Goal: Task Accomplishment & Management: Manage account settings

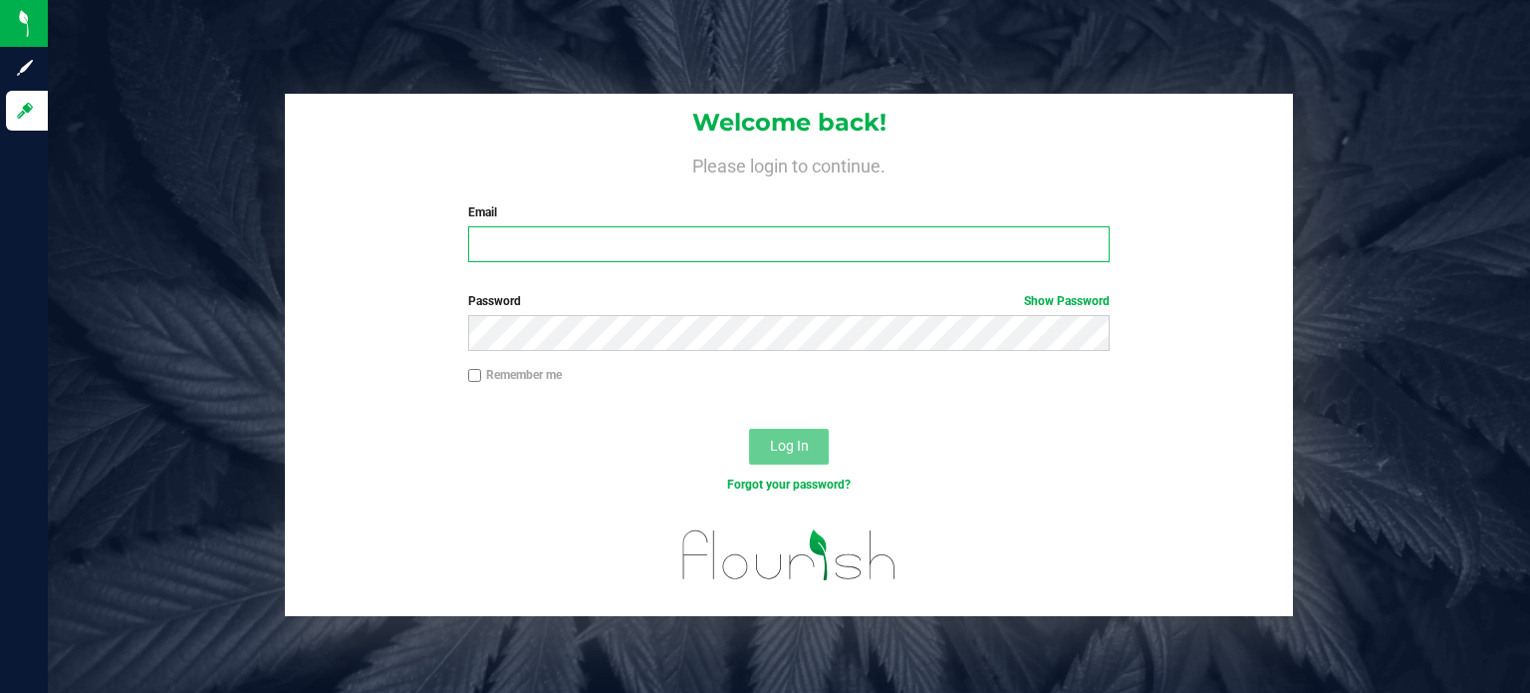
type input "[EMAIL_ADDRESS][DOMAIN_NAME]"
click at [801, 454] on button "Log In" at bounding box center [789, 446] width 80 height 36
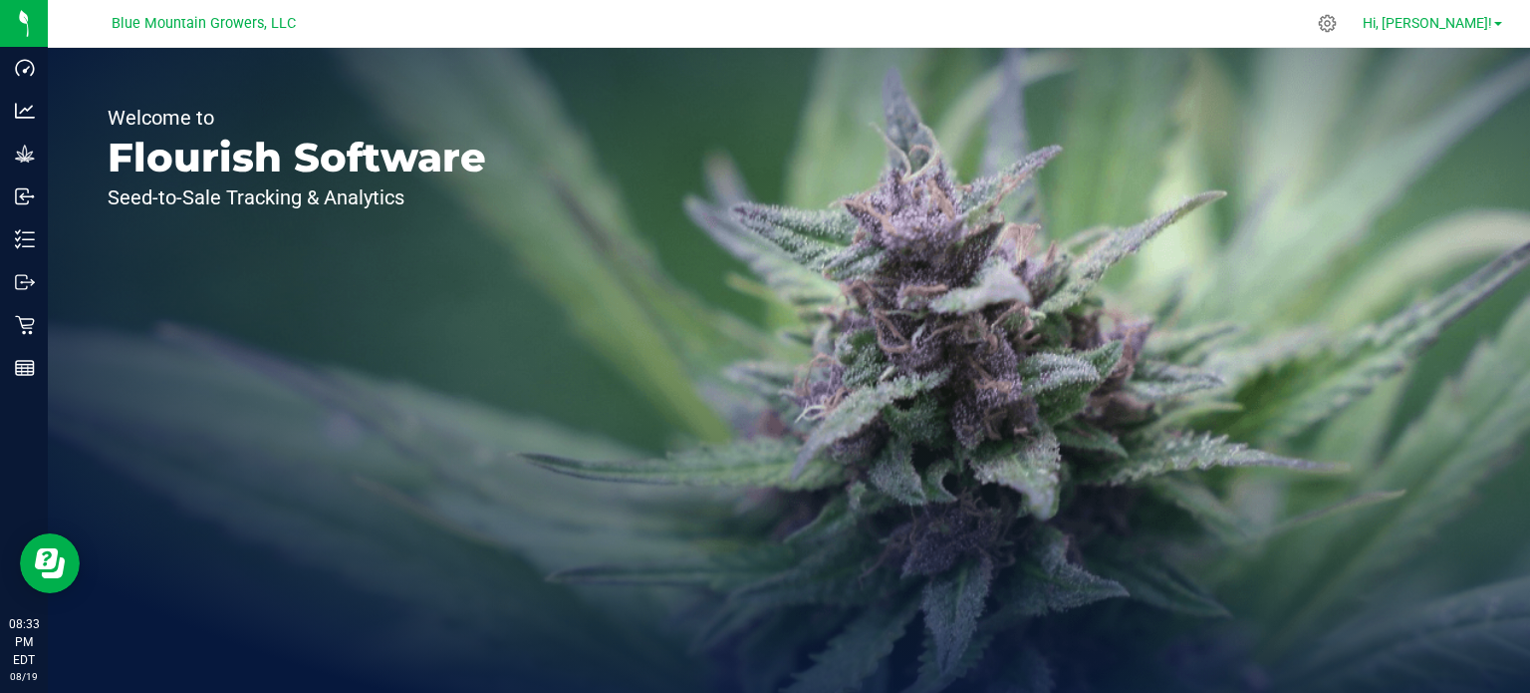
click at [1495, 28] on link "Hi, [PERSON_NAME]!" at bounding box center [1432, 23] width 155 height 21
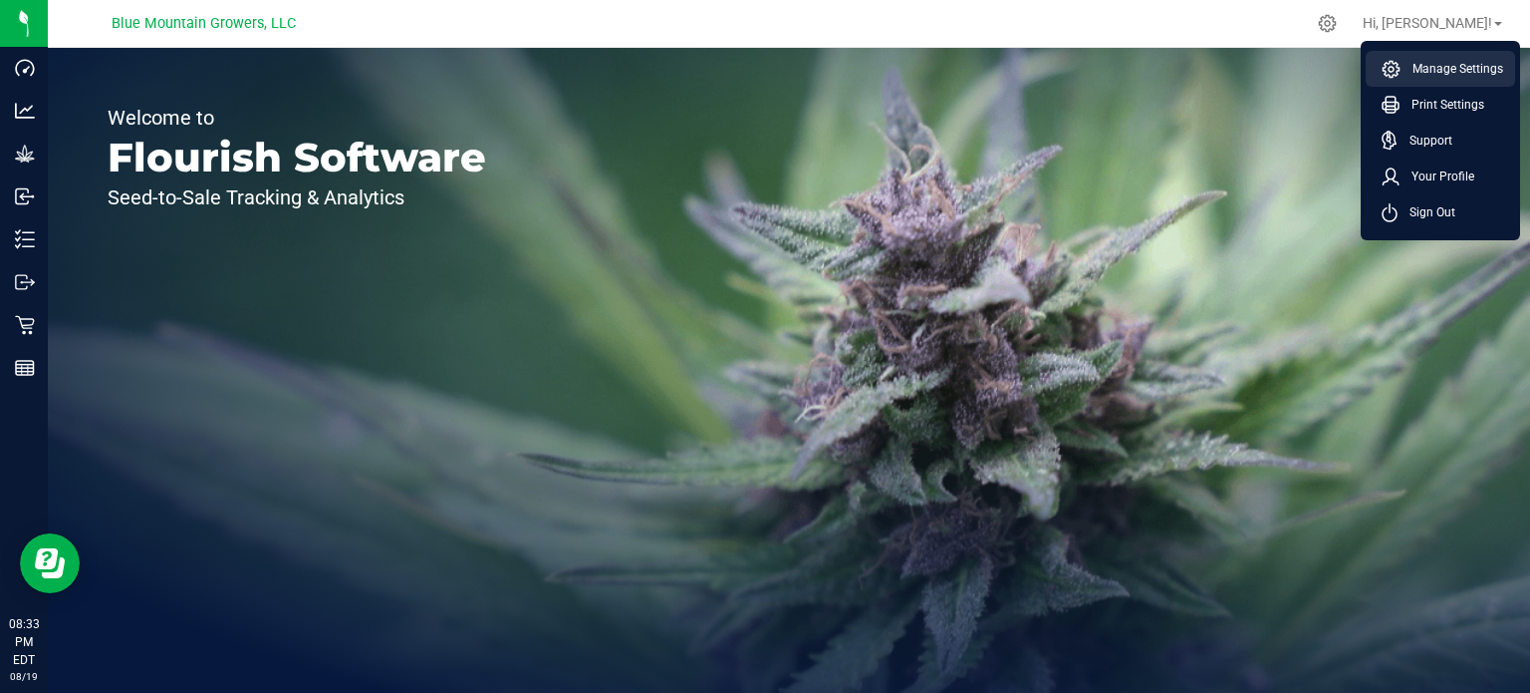
click at [1476, 73] on span "Manage Settings" at bounding box center [1452, 69] width 103 height 20
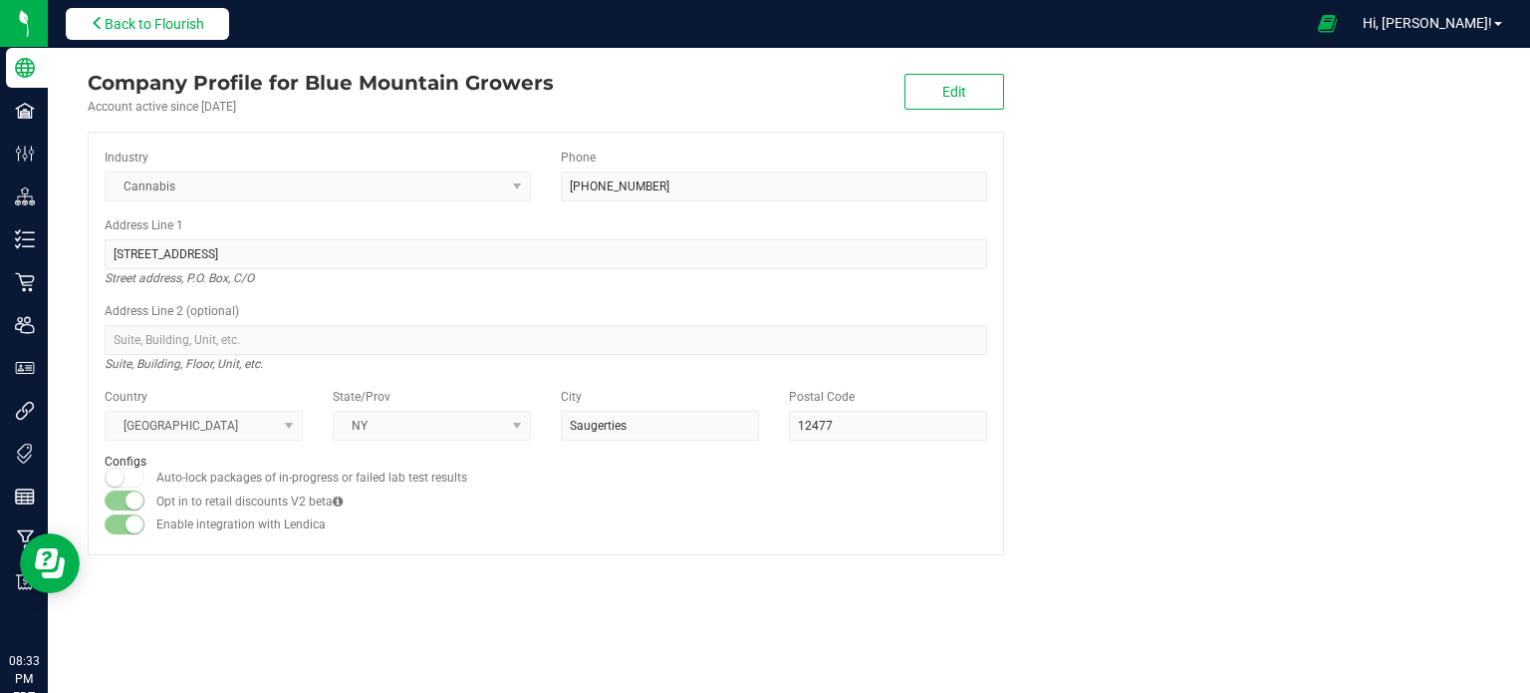
click at [134, 26] on span "Back to Flourish" at bounding box center [155, 24] width 100 height 16
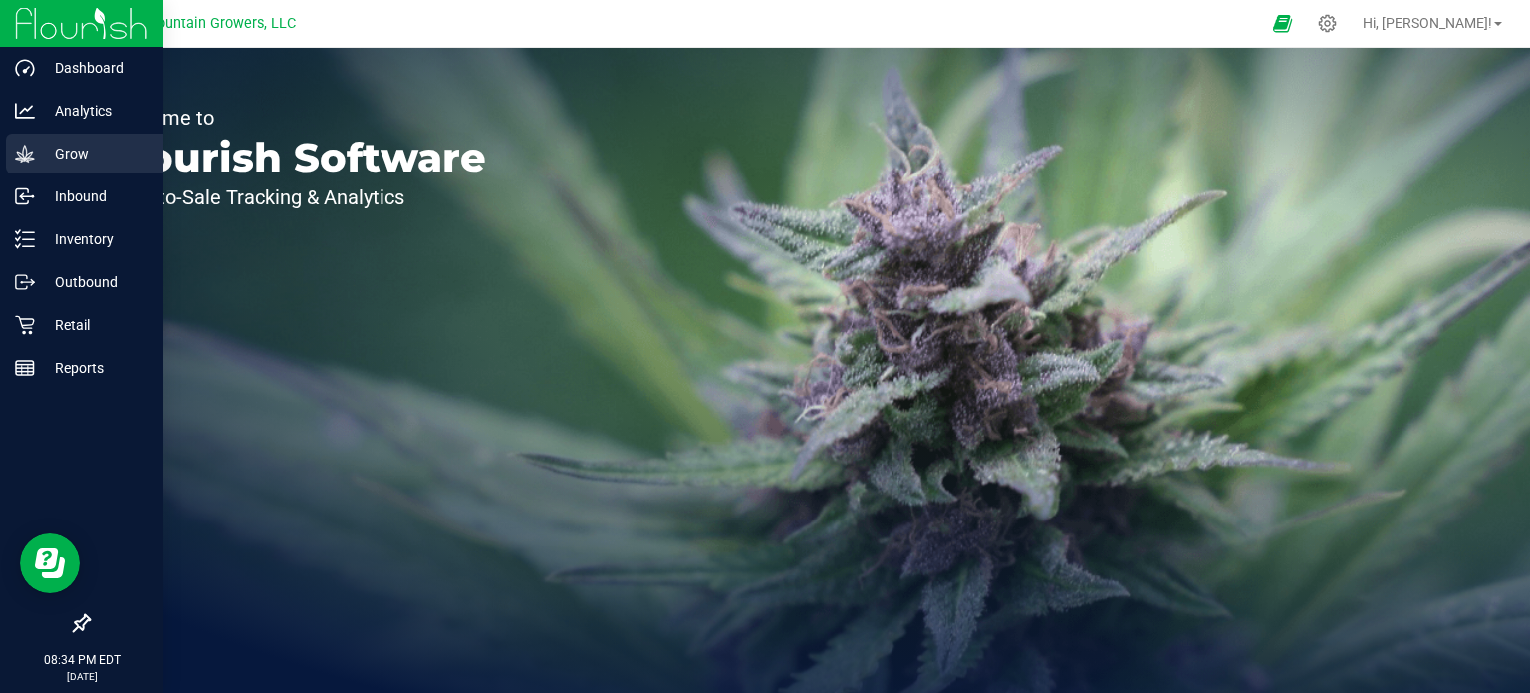
click at [45, 149] on p "Grow" at bounding box center [95, 153] width 120 height 24
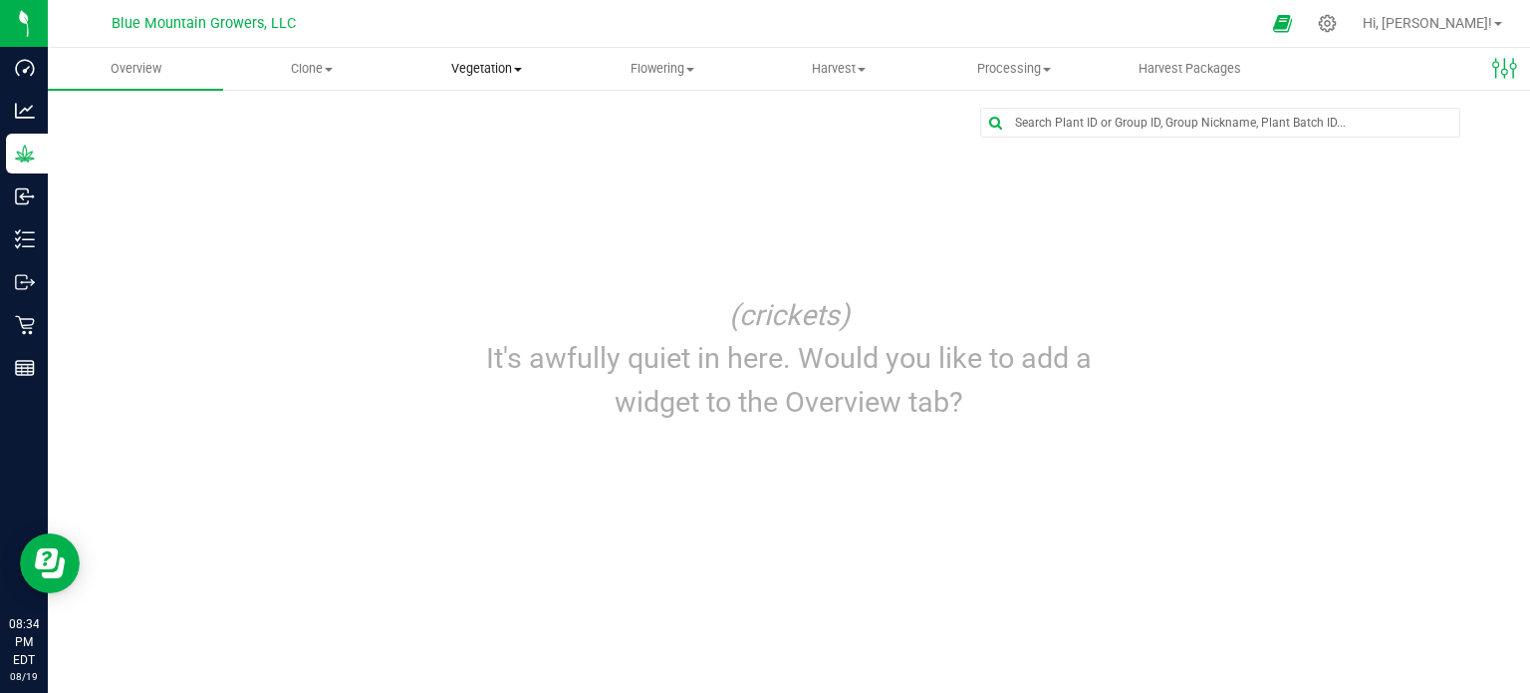
click at [484, 73] on span "Vegetation" at bounding box center [487, 69] width 173 height 18
click at [490, 123] on span "Veg groups" at bounding box center [463, 120] width 127 height 17
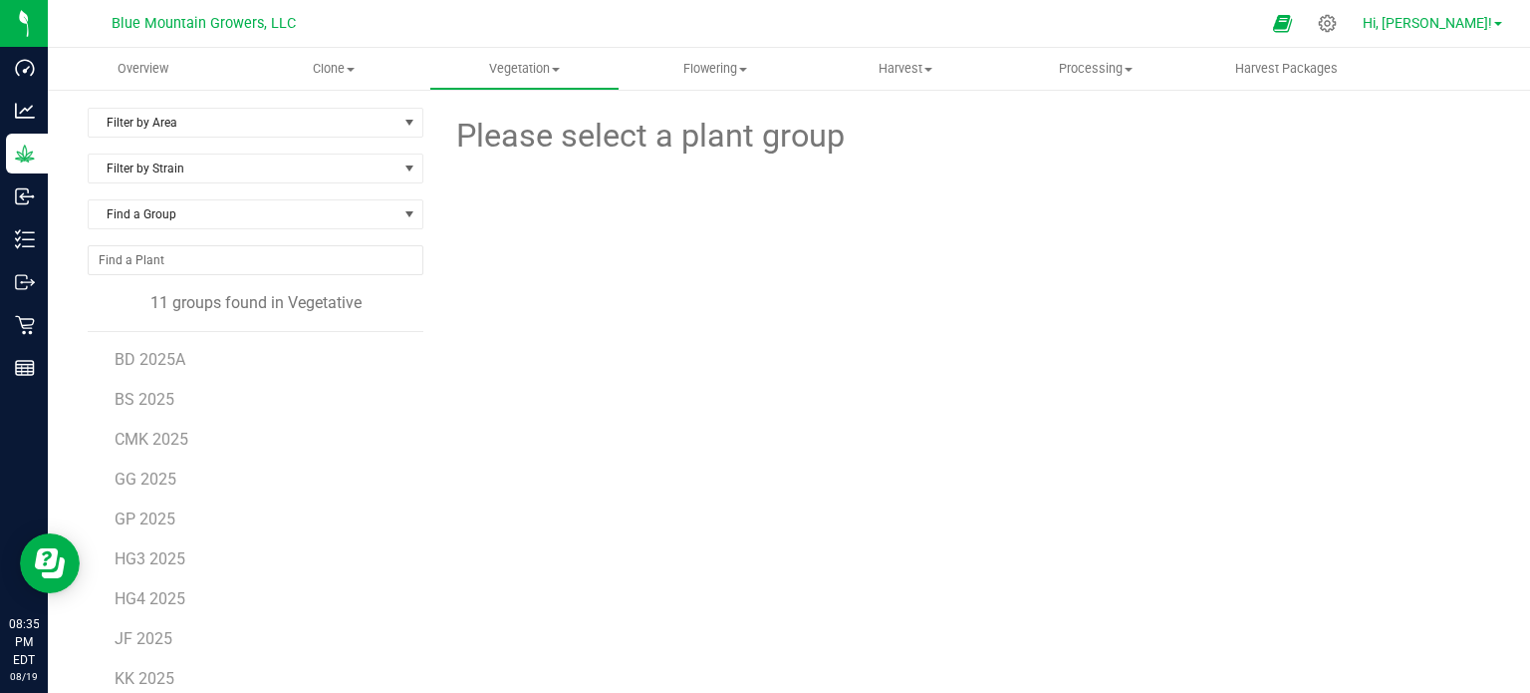
click at [1487, 23] on span "Hi, [PERSON_NAME]!" at bounding box center [1428, 23] width 130 height 16
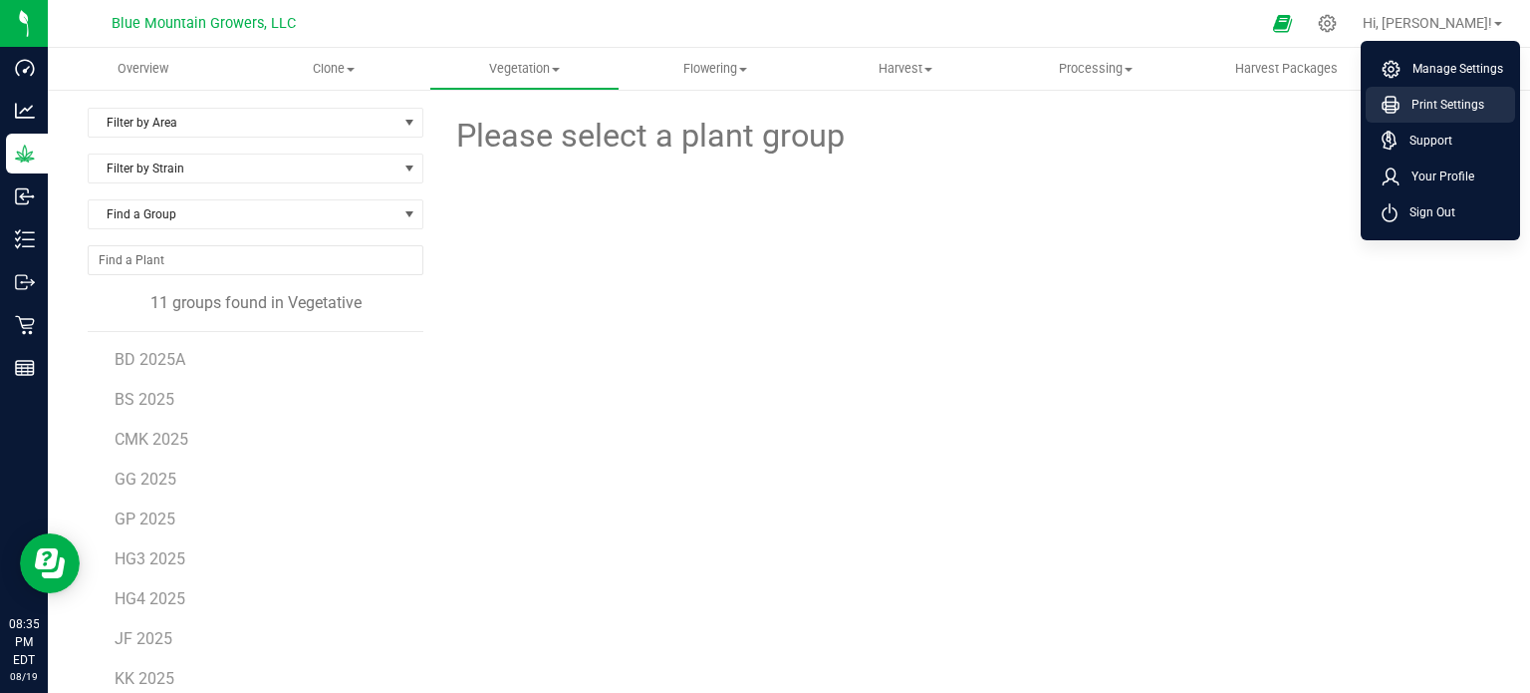
click at [1431, 97] on span "Print Settings" at bounding box center [1442, 105] width 85 height 20
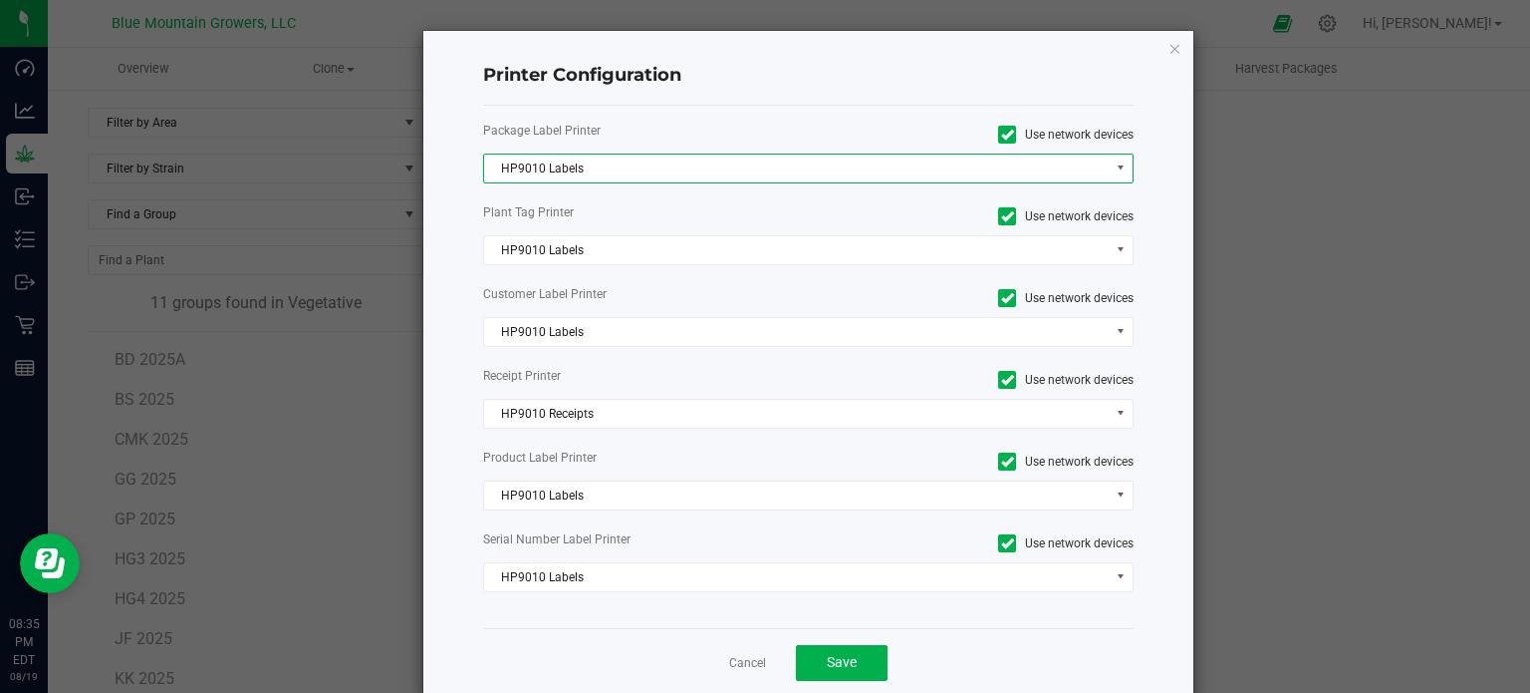
click at [1108, 159] on span at bounding box center [1120, 168] width 25 height 28
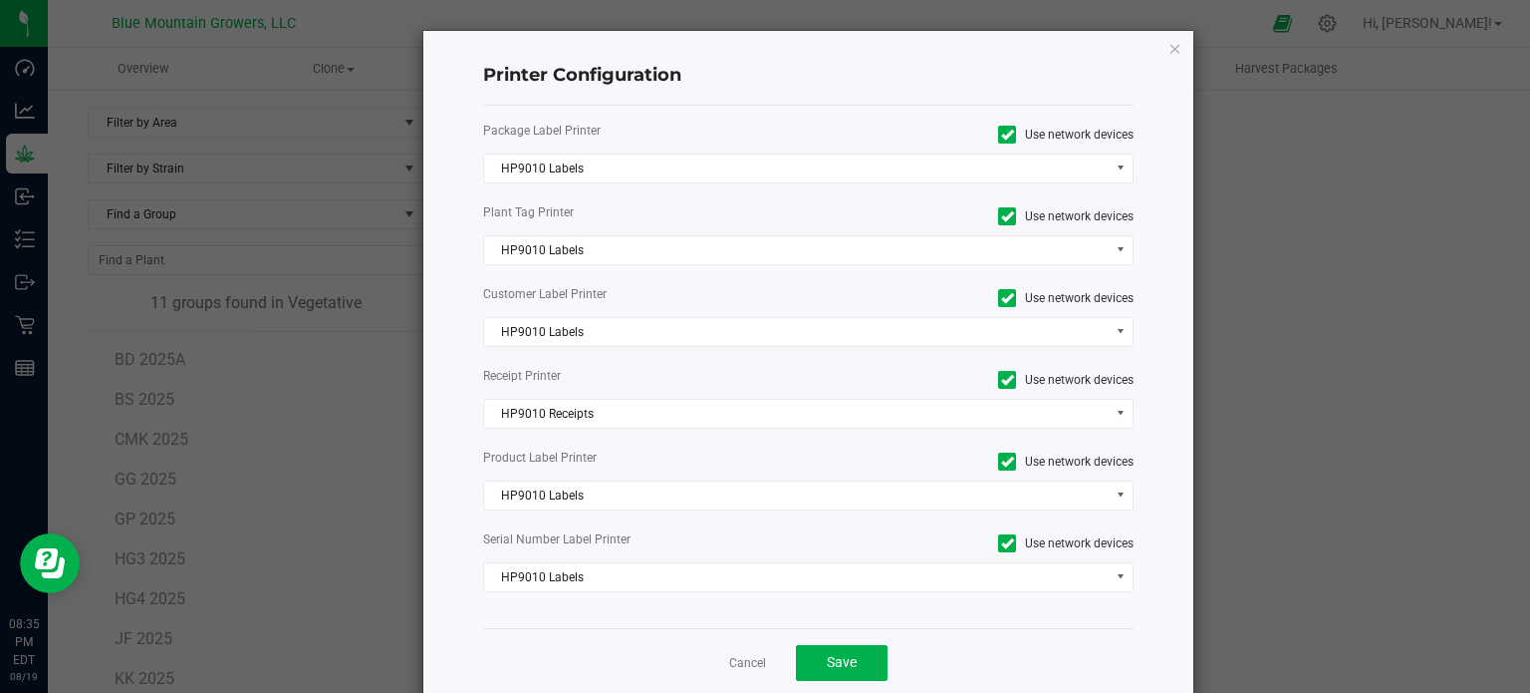
click at [1001, 135] on icon at bounding box center [1007, 135] width 13 height 0
click at [0, 0] on input "Use network devices" at bounding box center [0, 0] width 0 height 0
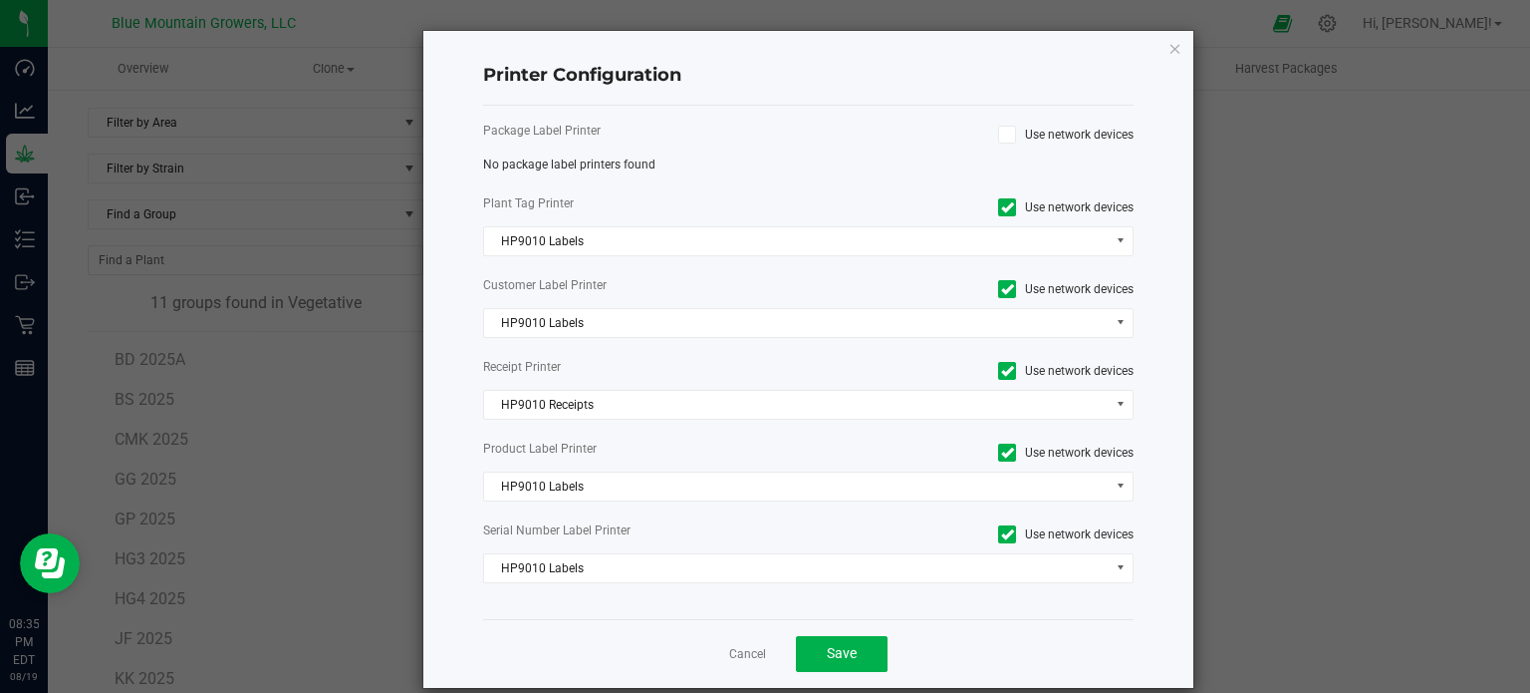
click at [1001, 207] on icon at bounding box center [1007, 207] width 13 height 0
click at [0, 0] on input "Use network devices" at bounding box center [0, 0] width 0 height 0
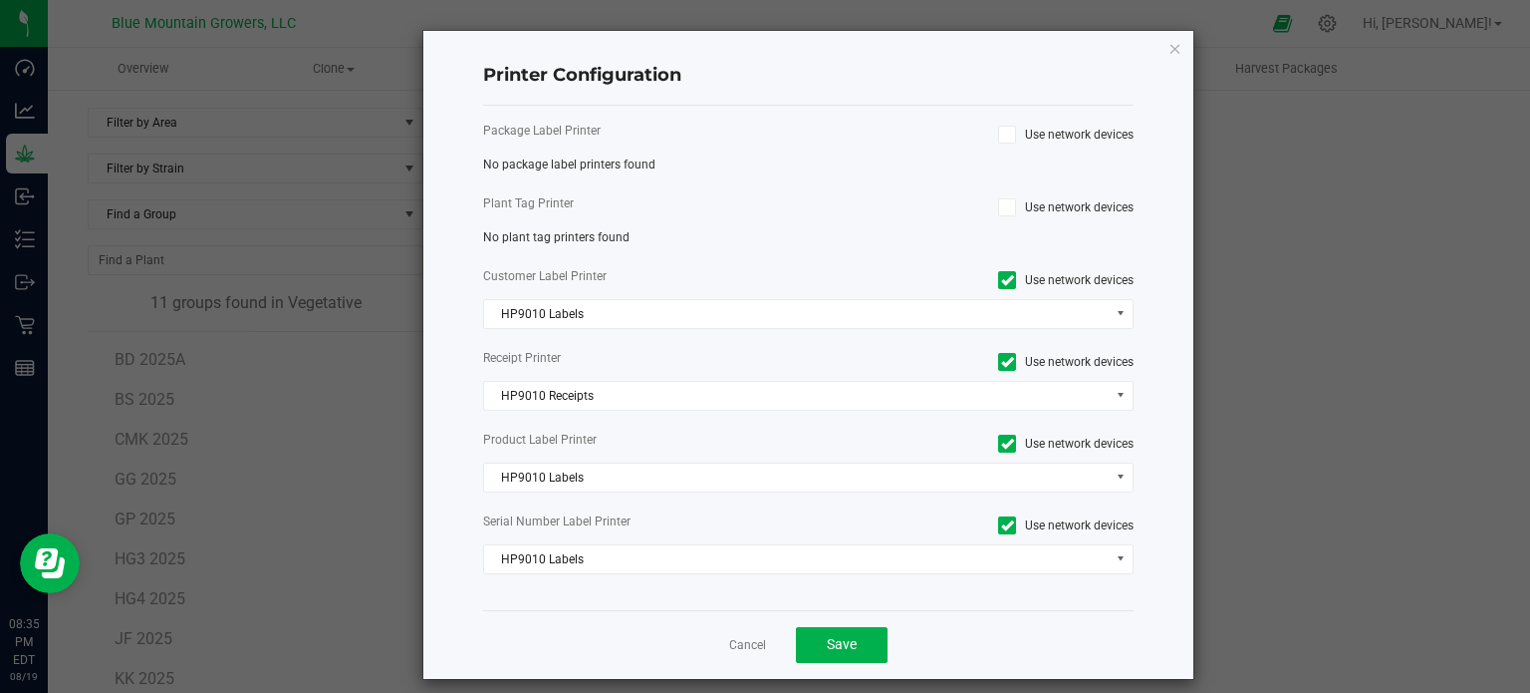
click at [1001, 280] on icon at bounding box center [1007, 280] width 13 height 0
click at [0, 0] on input "Use network devices" at bounding box center [0, 0] width 0 height 0
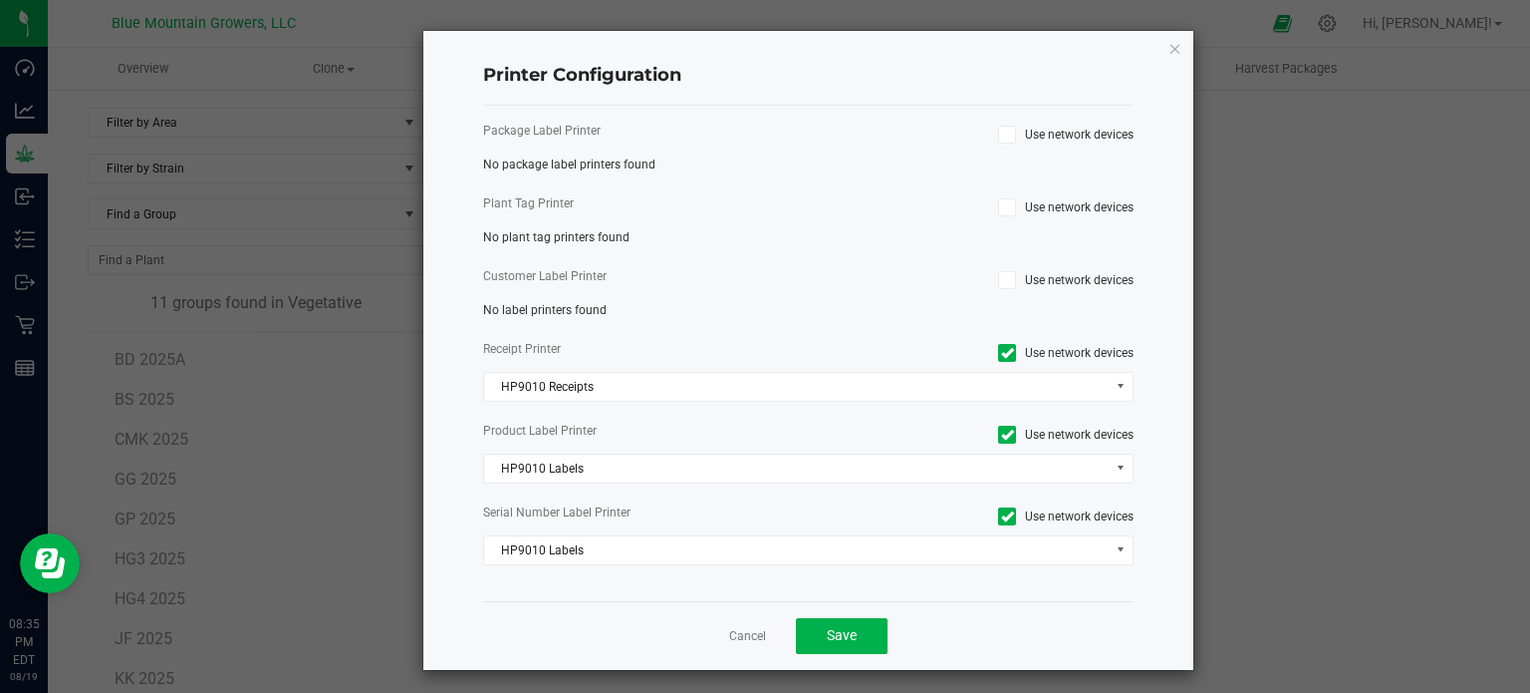
click at [1001, 353] on icon at bounding box center [1007, 353] width 13 height 0
click at [0, 0] on input "Use network devices" at bounding box center [0, 0] width 0 height 0
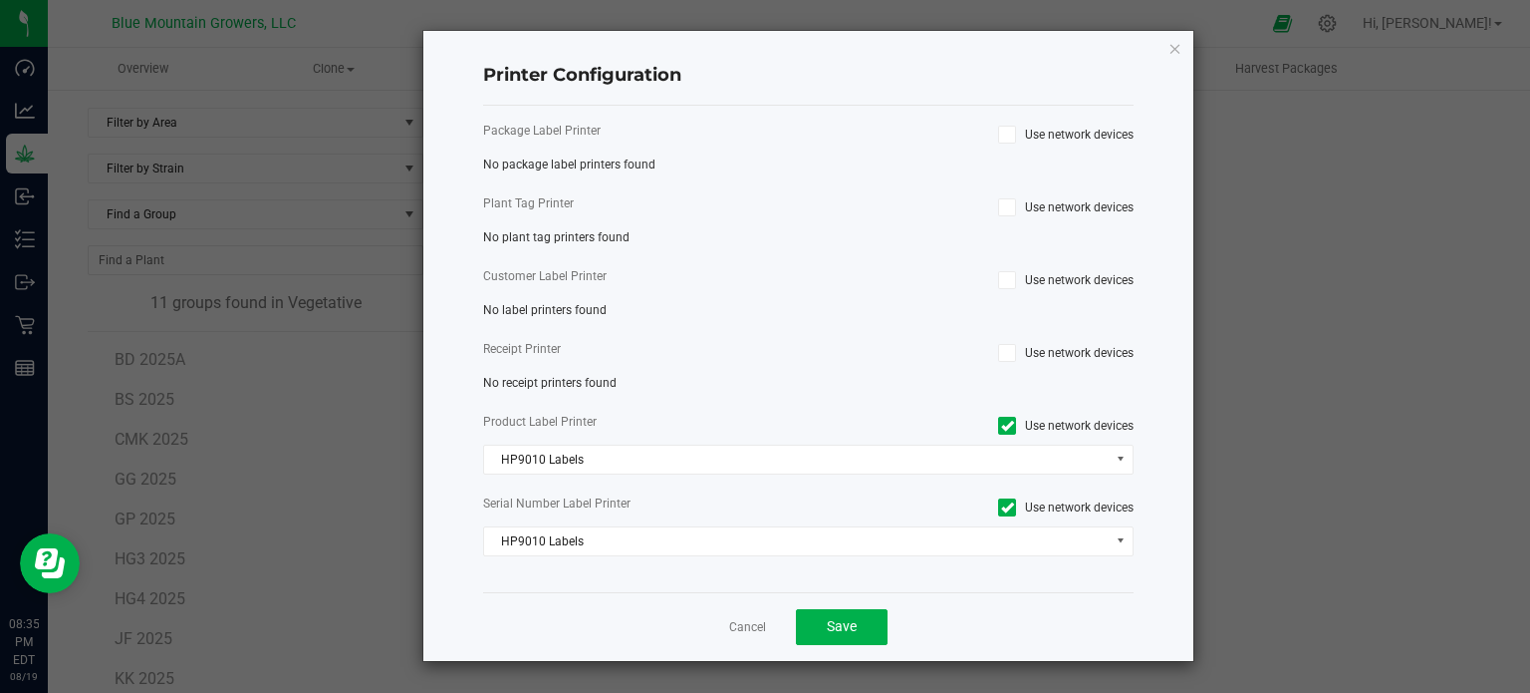
click at [1008, 425] on icon at bounding box center [1007, 425] width 13 height 0
click at [0, 0] on input "Use network devices" at bounding box center [0, 0] width 0 height 0
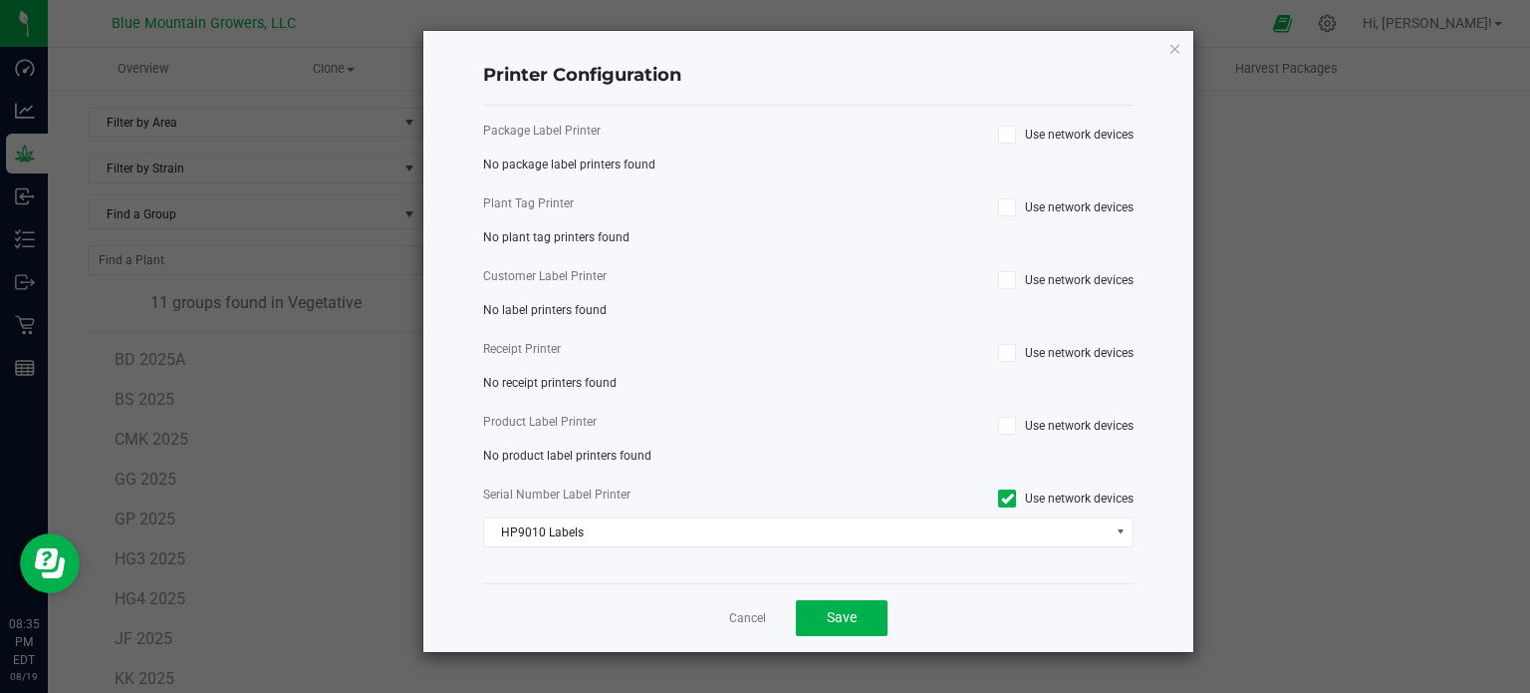
click at [1005, 498] on icon at bounding box center [1007, 498] width 13 height 0
click at [0, 0] on input "Use network devices" at bounding box center [0, 0] width 0 height 0
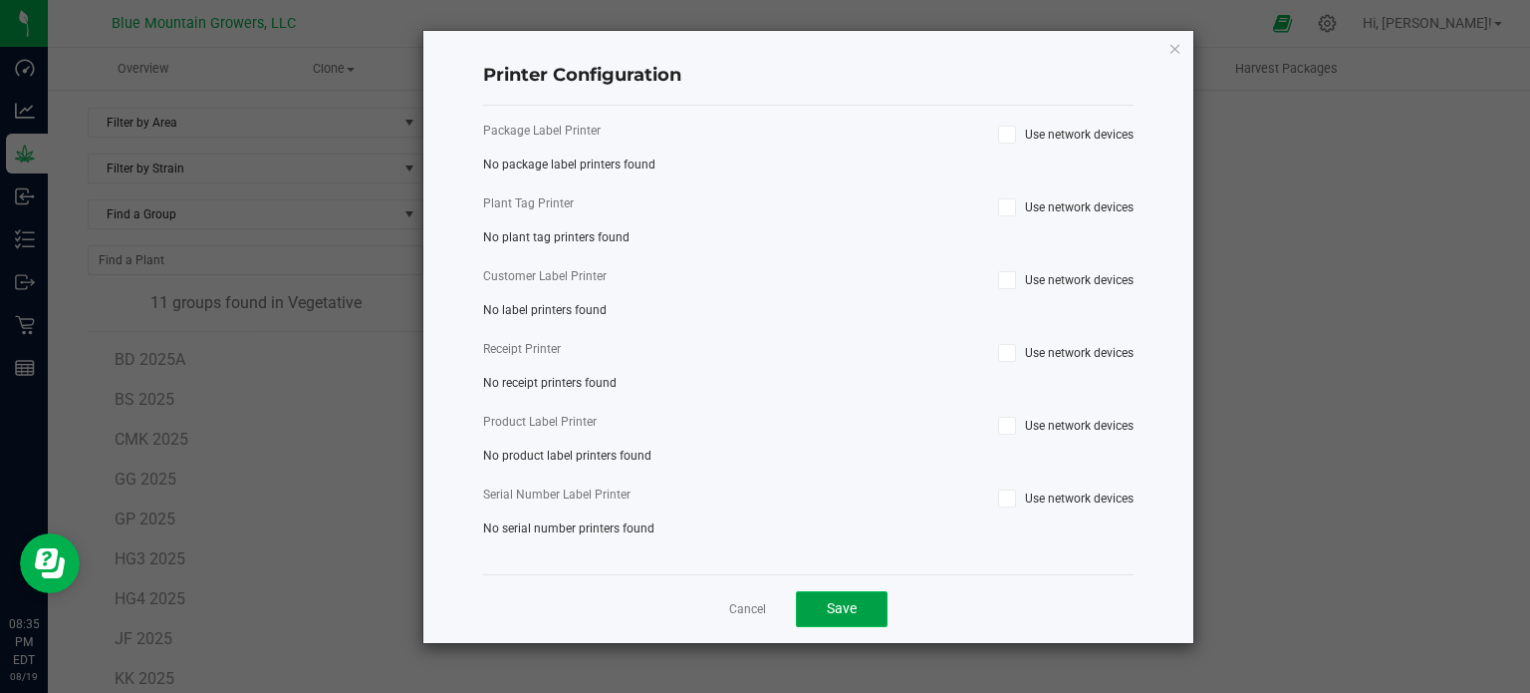
click at [852, 603] on span "Save" at bounding box center [842, 608] width 30 height 16
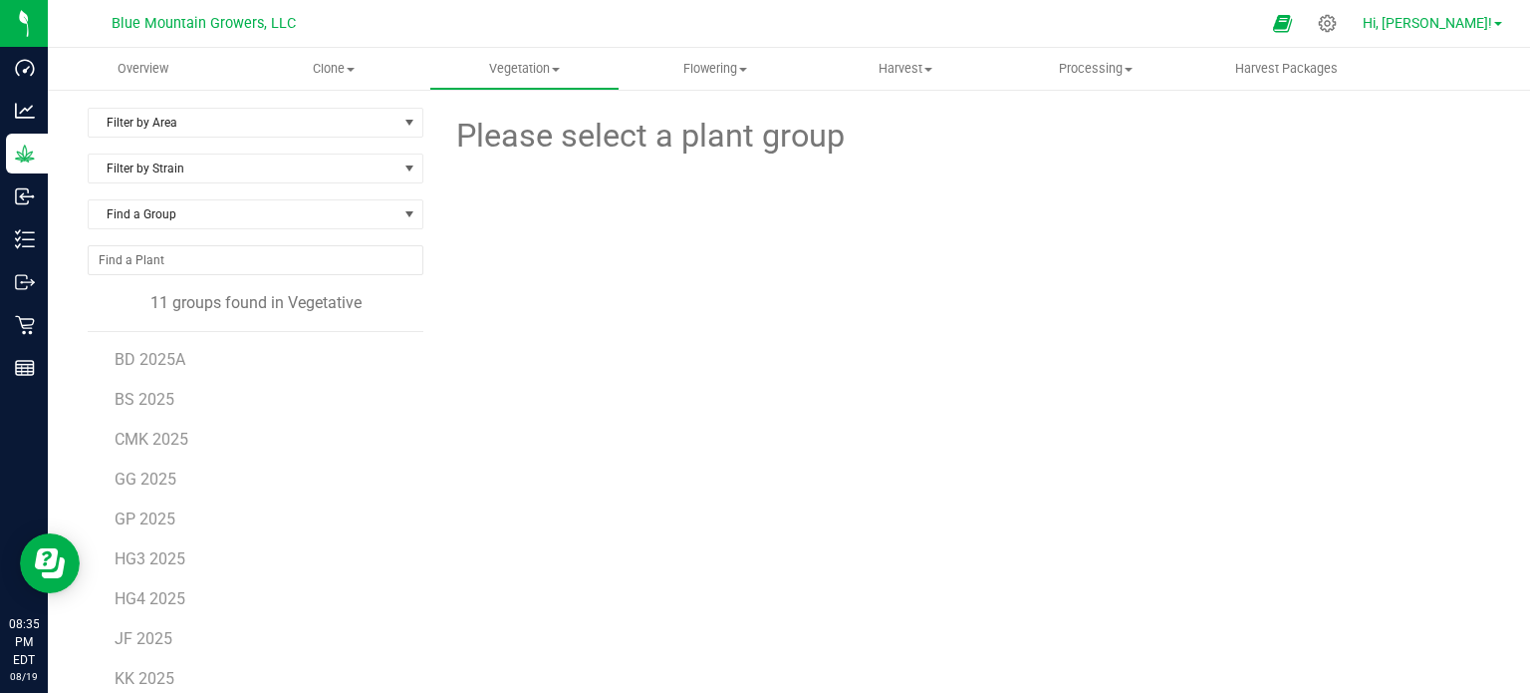
click at [1471, 27] on span "Hi, [PERSON_NAME]!" at bounding box center [1428, 23] width 130 height 16
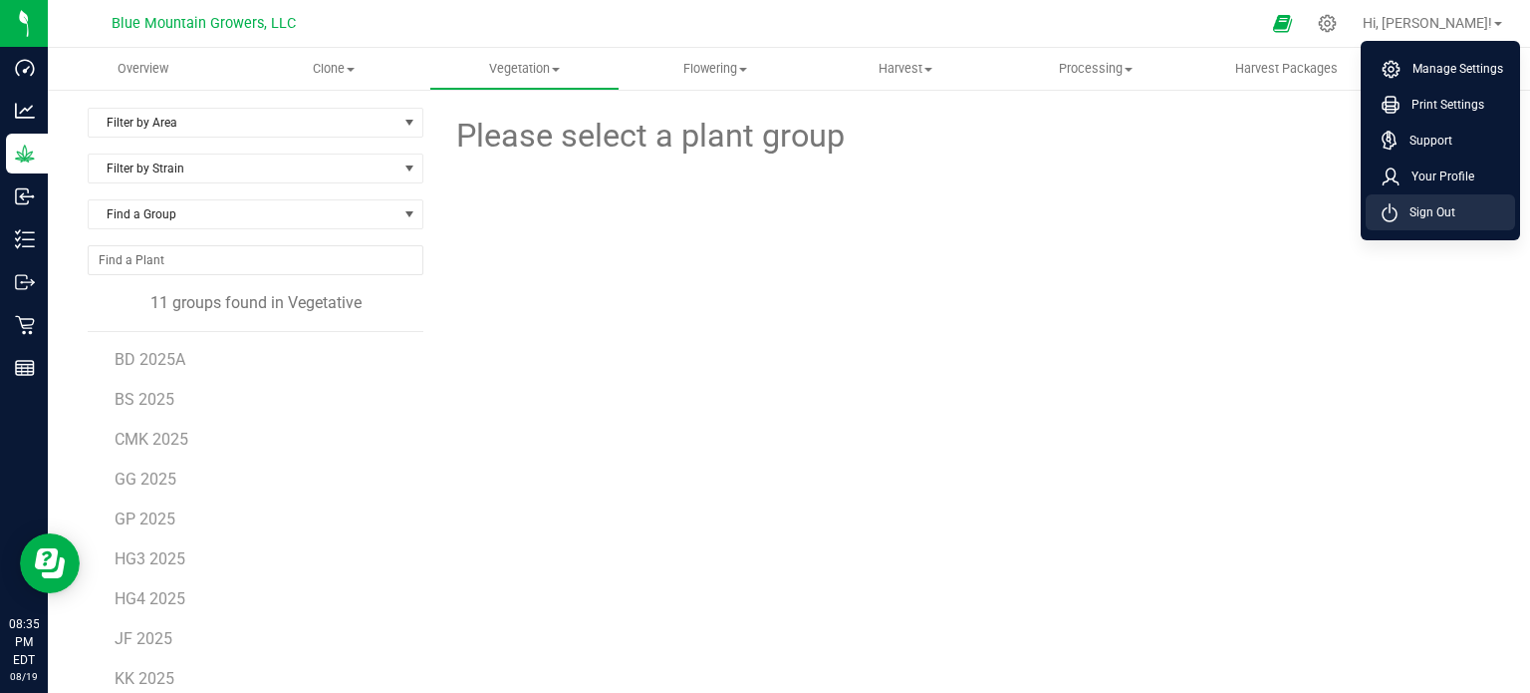
click at [1424, 210] on span "Sign Out" at bounding box center [1427, 212] width 58 height 20
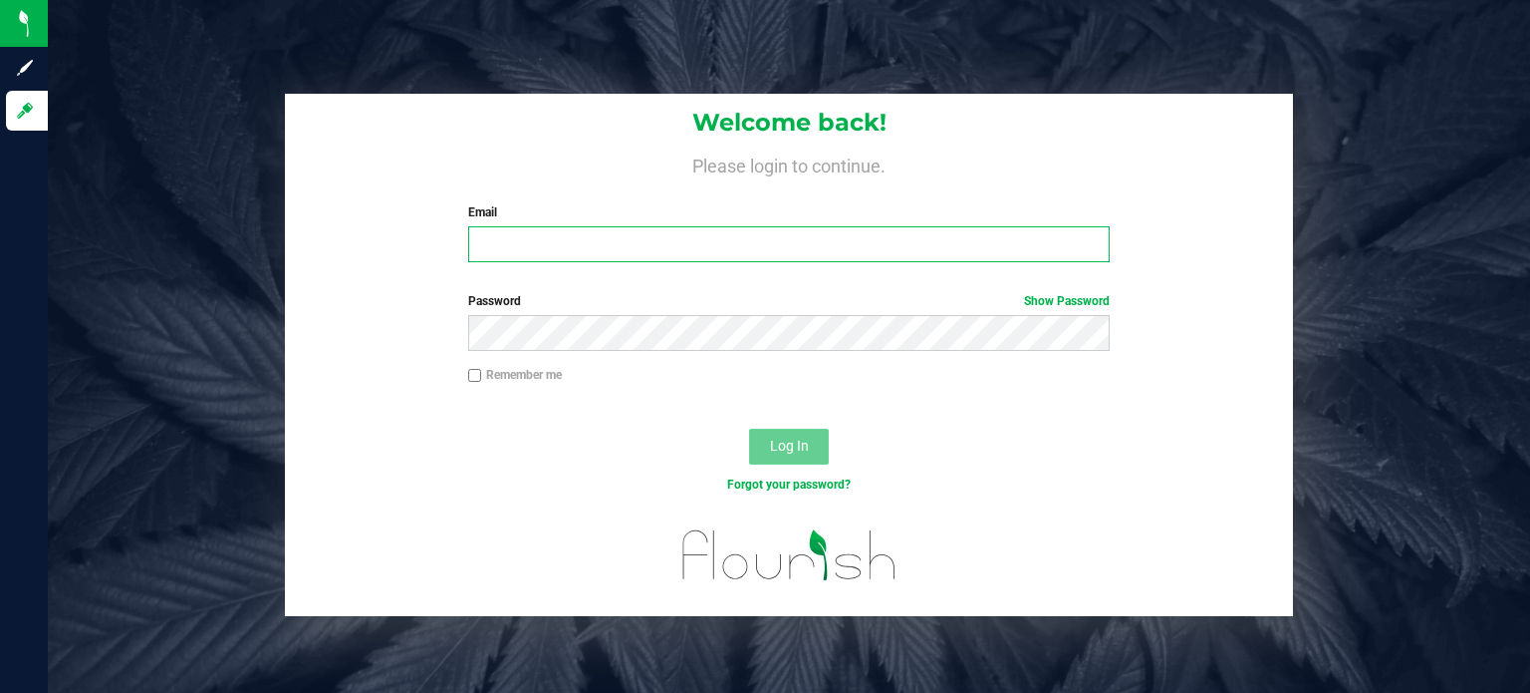
type input "[EMAIL_ADDRESS][DOMAIN_NAME]"
click at [769, 455] on button "Log In" at bounding box center [789, 446] width 80 height 36
